Goal: Information Seeking & Learning: Find specific fact

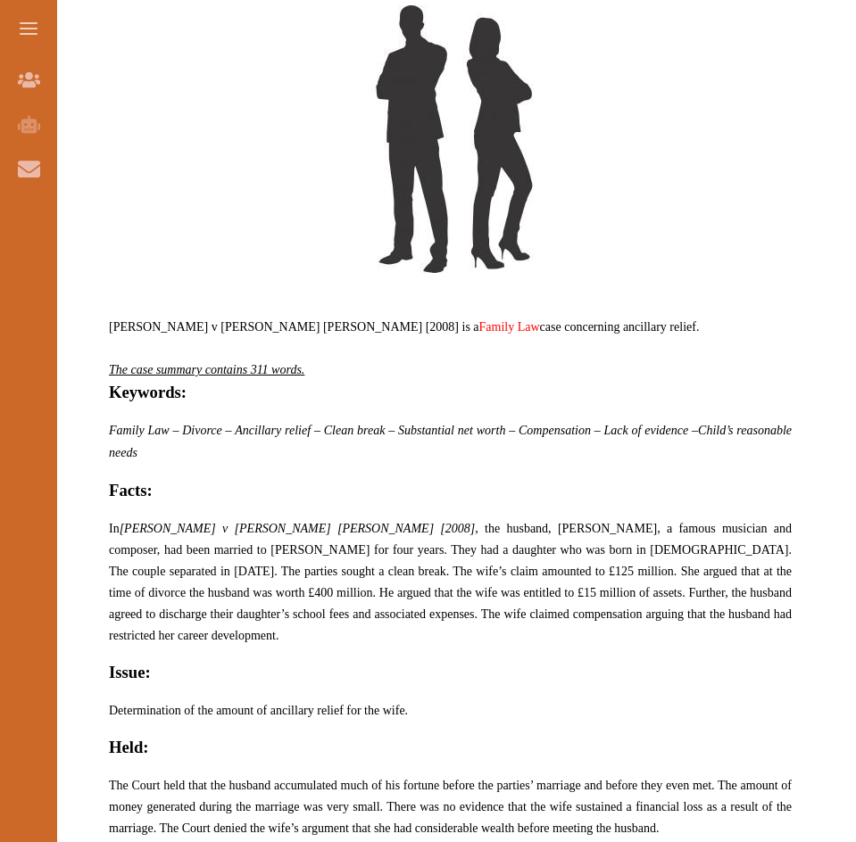
scroll to position [892, 0]
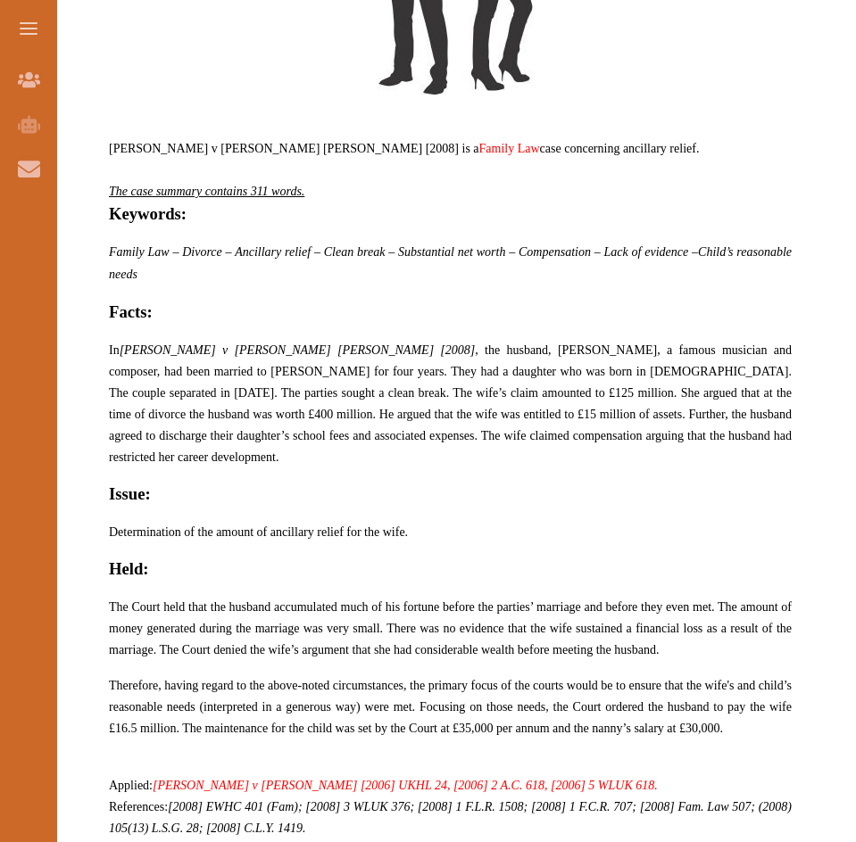
drag, startPoint x: 397, startPoint y: 347, endPoint x: 542, endPoint y: 347, distance: 144.6
click at [542, 347] on span "In [PERSON_NAME] v [PERSON_NAME] [PERSON_NAME] [2008] , the husband, [PERSON_NA…" at bounding box center [450, 404] width 683 height 120
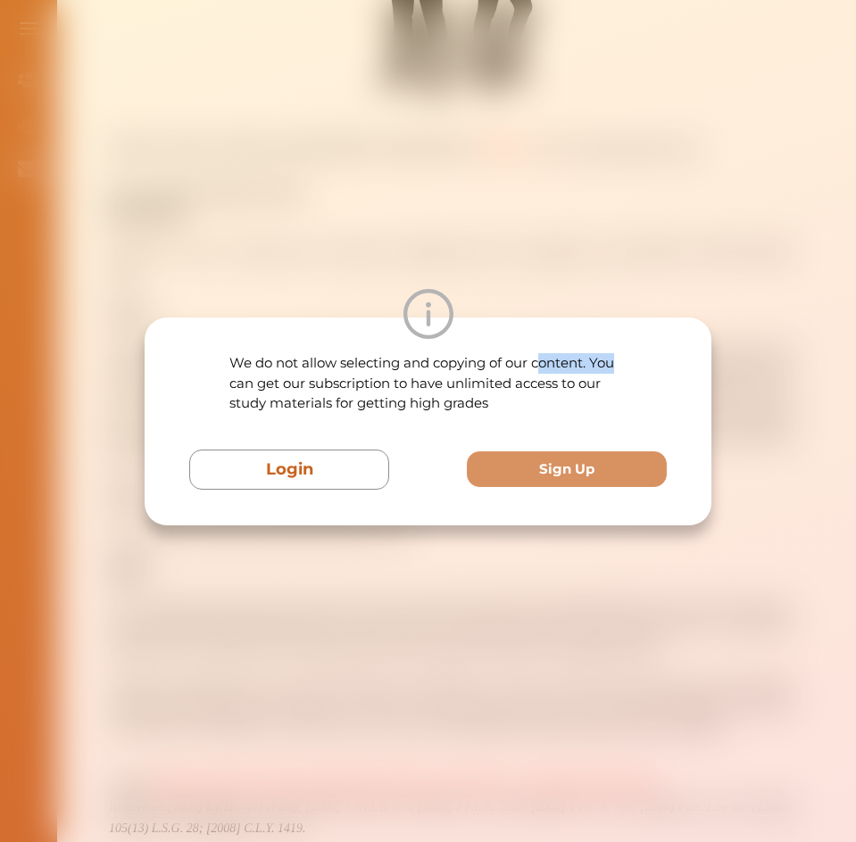
click at [628, 355] on div "We do not allow selecting and copying of our content. You can get our subscript…" at bounding box center [428, 422] width 567 height 208
click at [382, 555] on div "We do not allow selecting and copying of our content. You can get our subscript…" at bounding box center [428, 421] width 856 height 842
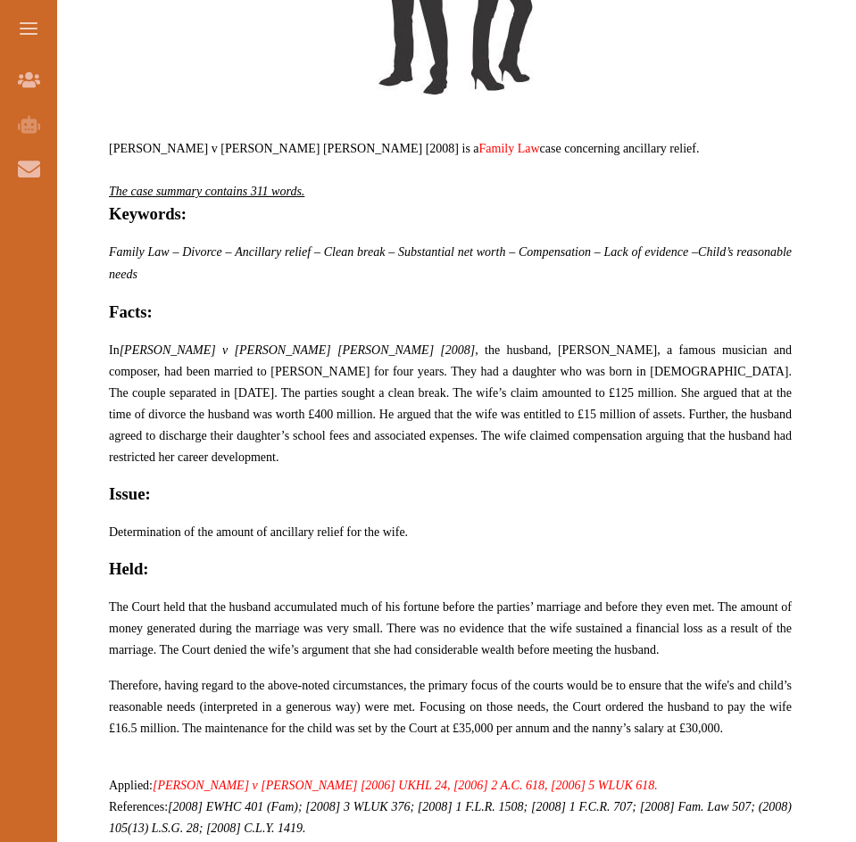
drag, startPoint x: 527, startPoint y: 354, endPoint x: 598, endPoint y: 359, distance: 70.6
click at [598, 359] on p "In [PERSON_NAME] v [PERSON_NAME] [PERSON_NAME] [2008] , the husband, [PERSON_NA…" at bounding box center [450, 403] width 683 height 128
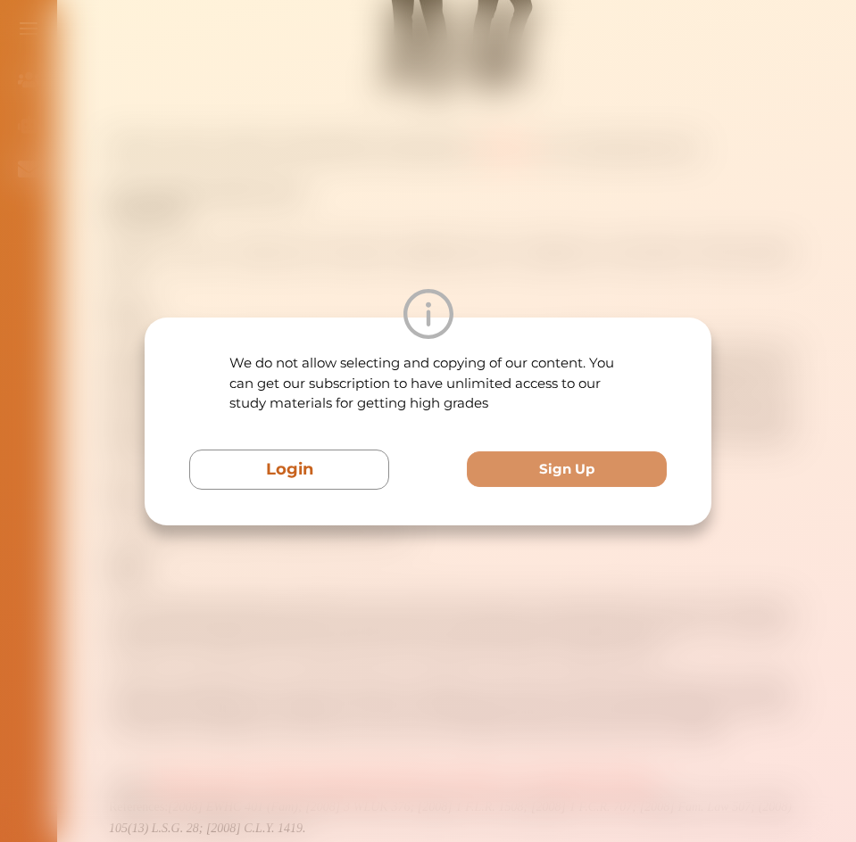
click at [729, 525] on div "We do not allow selecting and copying of our content. You can get our subscript…" at bounding box center [428, 421] width 856 height 842
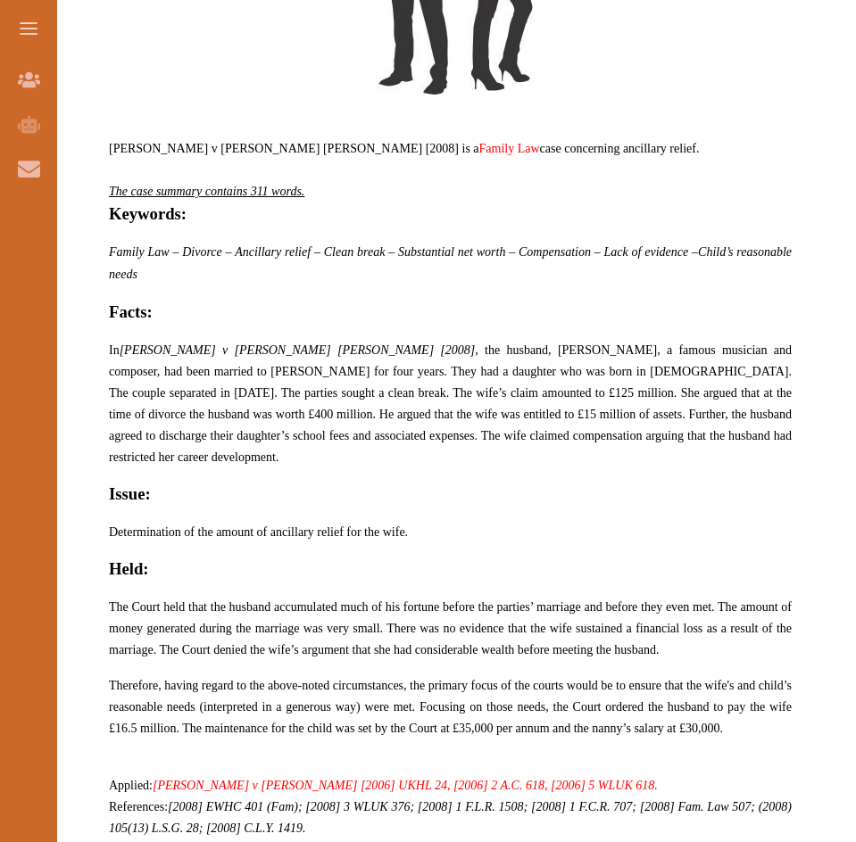
drag, startPoint x: 309, startPoint y: 387, endPoint x: 335, endPoint y: 392, distance: 26.3
click at [335, 392] on span "In [PERSON_NAME] v [PERSON_NAME] [PERSON_NAME] [2008] , the husband, [PERSON_NA…" at bounding box center [450, 404] width 683 height 120
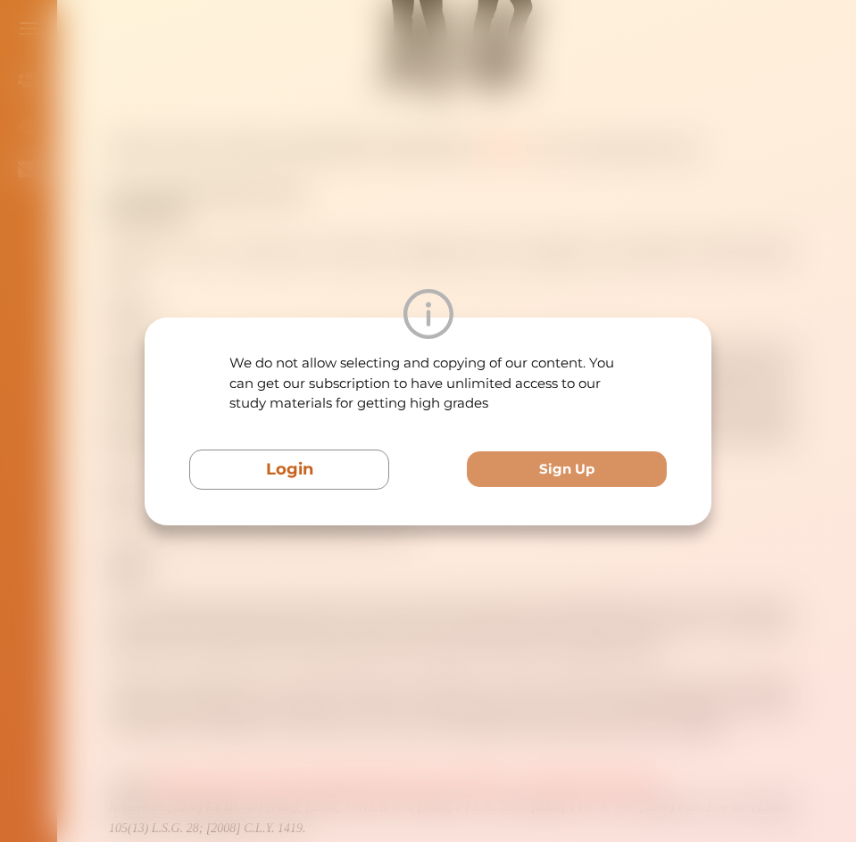
click at [526, 615] on div "We do not allow selecting and copying of our content. You can get our subscript…" at bounding box center [428, 421] width 856 height 842
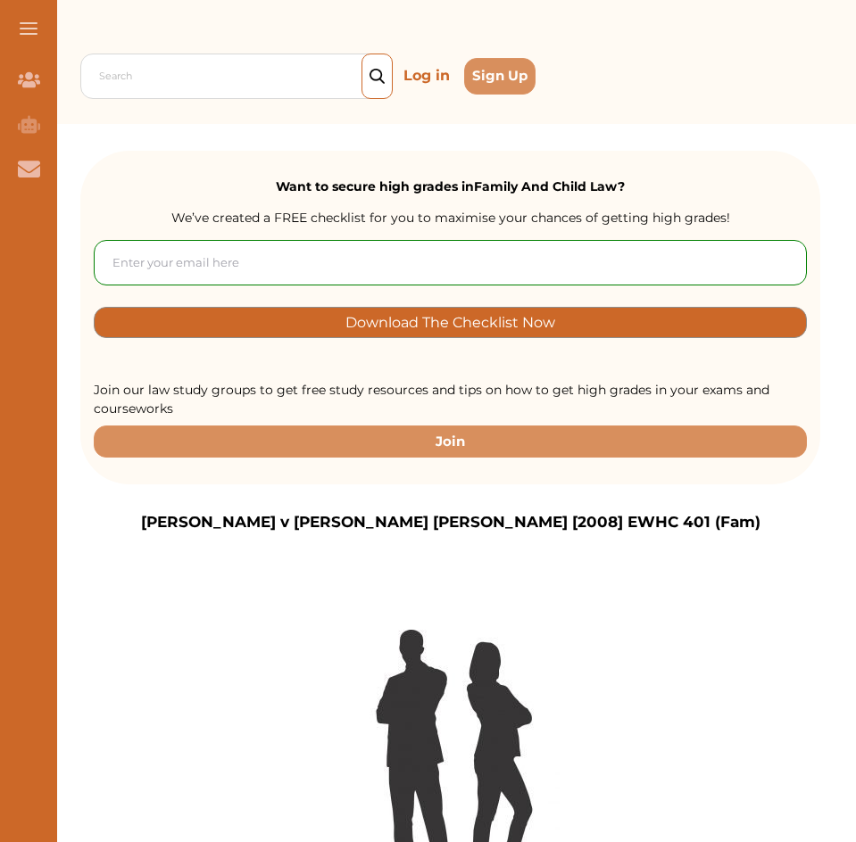
scroll to position [0, 0]
